Goal: Obtain resource: Download file/media

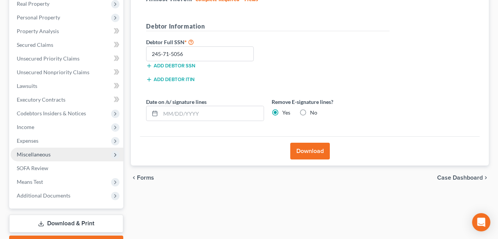
scroll to position [125, 0]
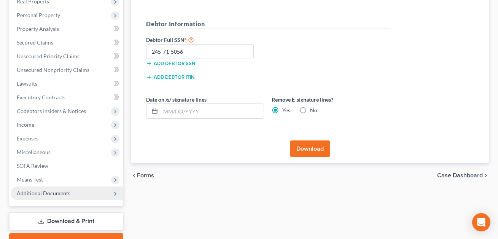
click at [54, 190] on span "Additional Documents" at bounding box center [44, 193] width 54 height 6
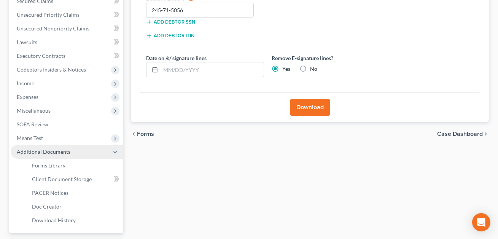
scroll to position [171, 0]
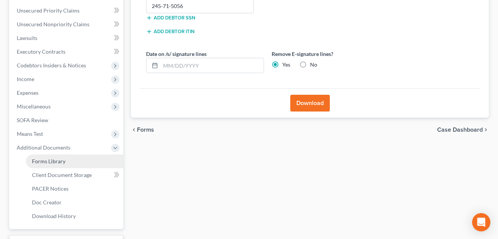
click at [49, 162] on span "Forms Library" at bounding box center [48, 161] width 33 height 6
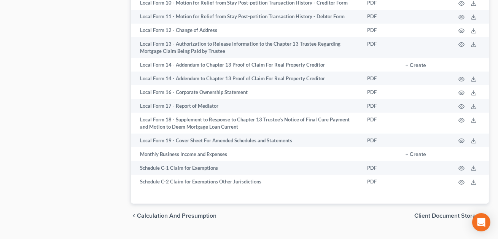
scroll to position [470, 0]
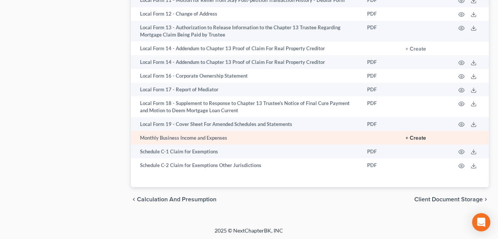
click at [420, 137] on button "+ Create" at bounding box center [415, 137] width 21 height 5
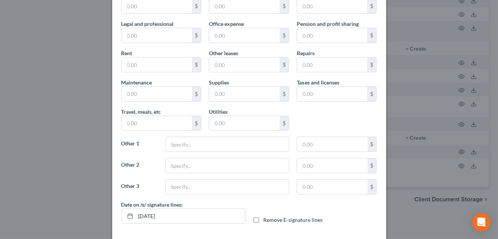
scroll to position [134, 0]
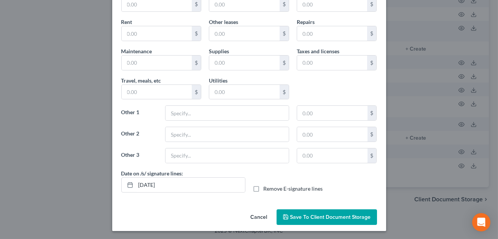
click at [264, 187] on label "Remove E-signature lines" at bounding box center [293, 189] width 59 height 8
click at [267, 187] on input "Remove E-signature lines" at bounding box center [269, 187] width 5 height 5
checkbox input "true"
drag, startPoint x: 169, startPoint y: 184, endPoint x: 137, endPoint y: 184, distance: 32.3
click at [137, 184] on input "[DATE]" at bounding box center [190, 185] width 109 height 14
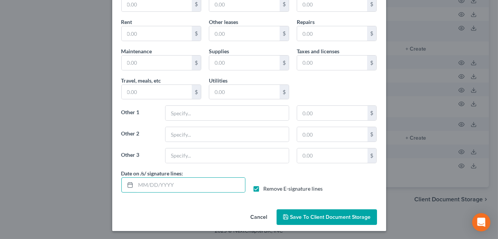
click at [303, 214] on span "Save to Client Document Storage" at bounding box center [330, 217] width 81 height 6
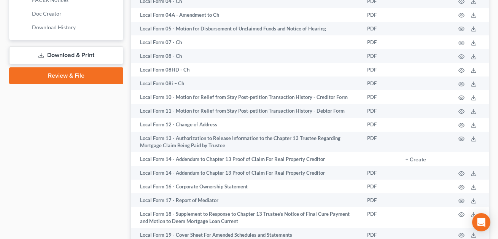
scroll to position [262, 0]
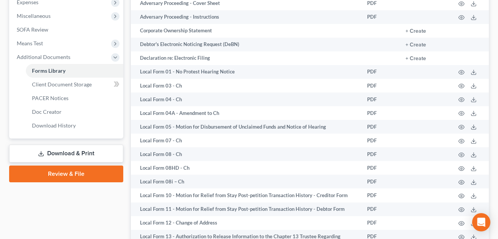
click at [56, 149] on link "Download & Print" at bounding box center [66, 154] width 114 height 18
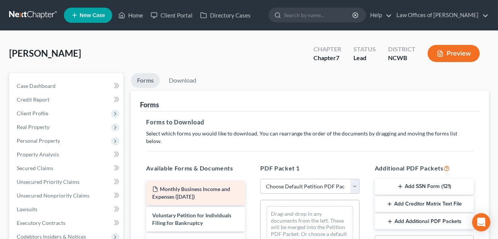
click at [196, 184] on div "Monthly Business Income and Expenses ([DATE])" at bounding box center [195, 193] width 99 height 24
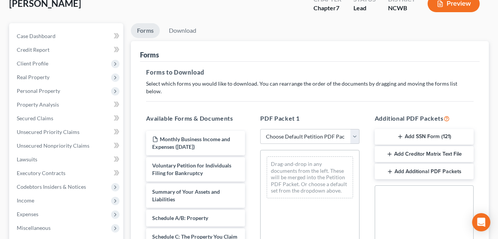
scroll to position [52, 0]
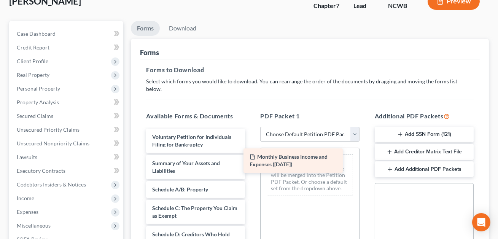
drag, startPoint x: 209, startPoint y: 132, endPoint x: 306, endPoint y: 160, distance: 101.3
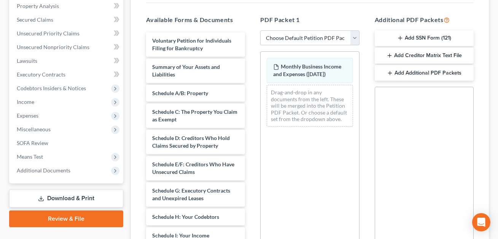
scroll to position [230, 0]
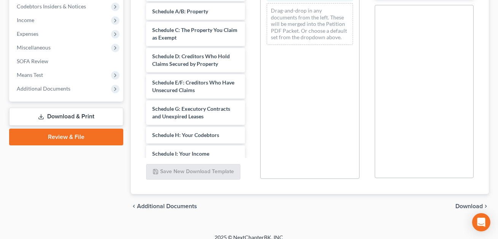
click at [461, 203] on span "Download" at bounding box center [468, 206] width 27 height 6
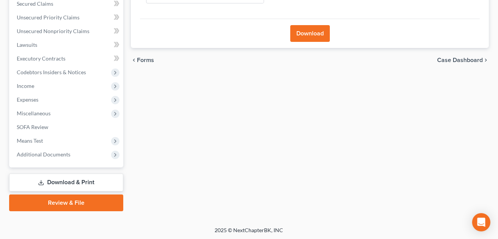
scroll to position [0, 0]
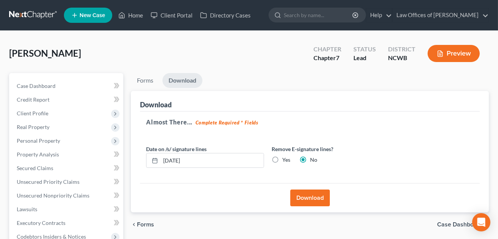
click at [282, 157] on label "Yes" at bounding box center [286, 160] width 8 height 8
click at [285, 157] on input "Yes" at bounding box center [287, 158] width 5 height 5
radio input "true"
radio input "false"
drag, startPoint x: 211, startPoint y: 158, endPoint x: 151, endPoint y: 159, distance: 60.1
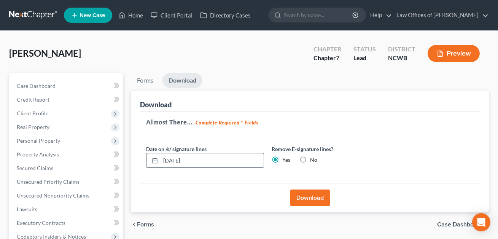
click at [151, 159] on div "[DATE]" at bounding box center [205, 160] width 118 height 15
click at [312, 200] on button "Download" at bounding box center [310, 197] width 40 height 17
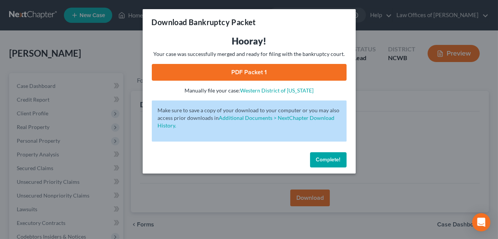
click at [235, 76] on link "PDF Packet 1" at bounding box center [249, 72] width 195 height 17
